Goal: Task Accomplishment & Management: Use online tool/utility

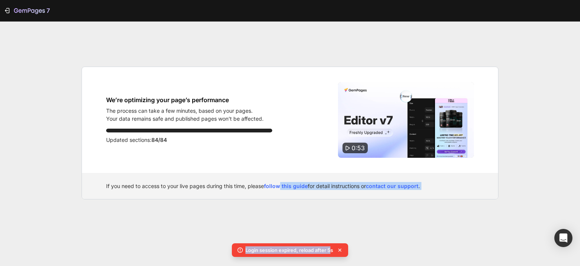
drag, startPoint x: 331, startPoint y: 251, endPoint x: 283, endPoint y: 238, distance: 49.6
click at [283, 238] on body "7 We’re optimizing your page’s performance The process can take a few minutes, …" at bounding box center [290, 133] width 580 height 266
click at [283, 238] on div "7 We’re optimizing your page’s performance The process can take a few minutes, …" at bounding box center [290, 133] width 580 height 266
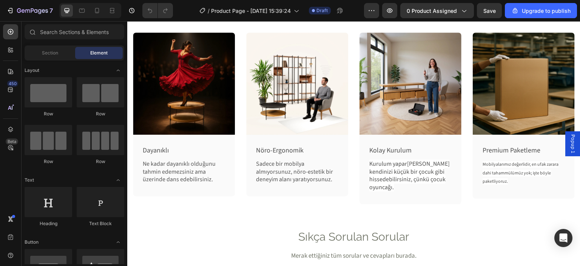
scroll to position [1363, 0]
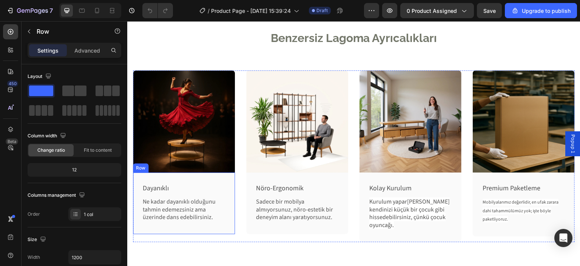
click at [138, 190] on div "Dayanıklı Text Block Ne kadar dayanıklı olduğunu tahmin edemezsiniz ama üzerind…" at bounding box center [184, 203] width 102 height 62
click at [89, 55] on div "Advanced" at bounding box center [87, 50] width 38 height 12
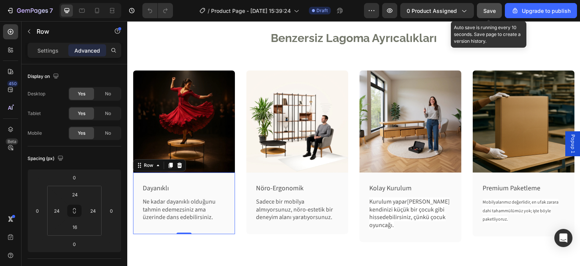
click at [489, 14] on div "Save" at bounding box center [490, 11] width 12 height 8
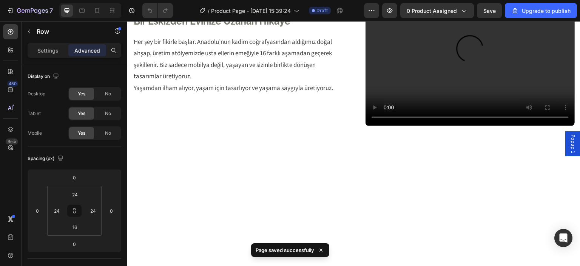
scroll to position [895, 0]
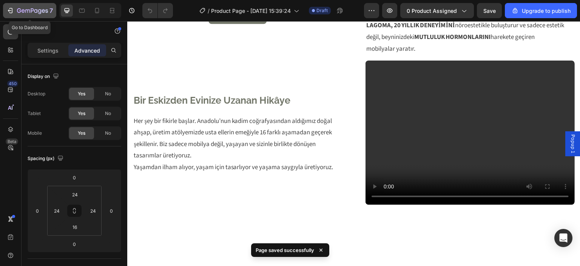
click at [17, 14] on div "7" at bounding box center [29, 10] width 46 height 9
